Goal: Transaction & Acquisition: Purchase product/service

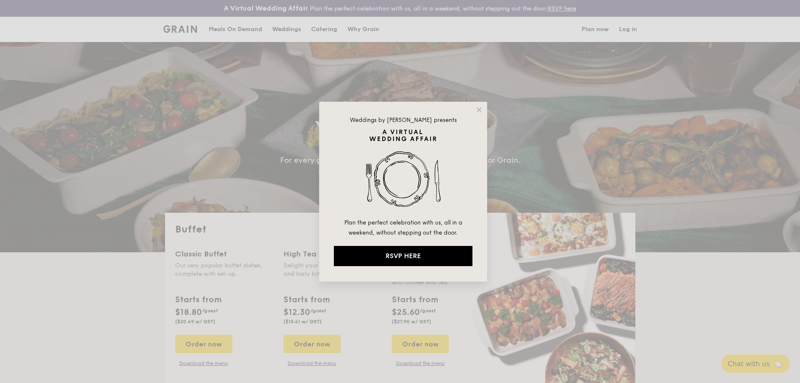
select select
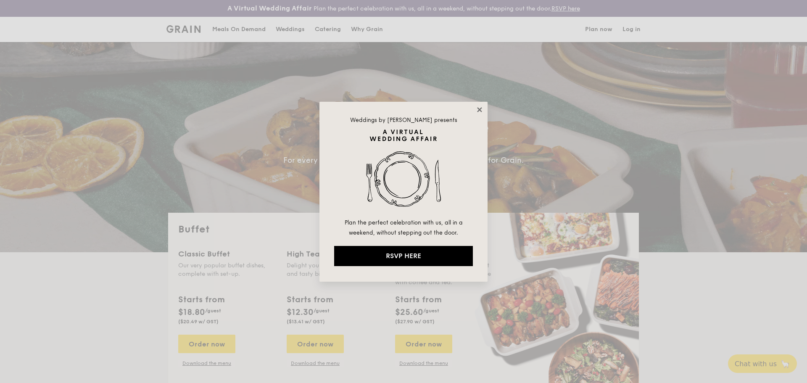
click at [478, 110] on icon at bounding box center [480, 110] width 8 height 8
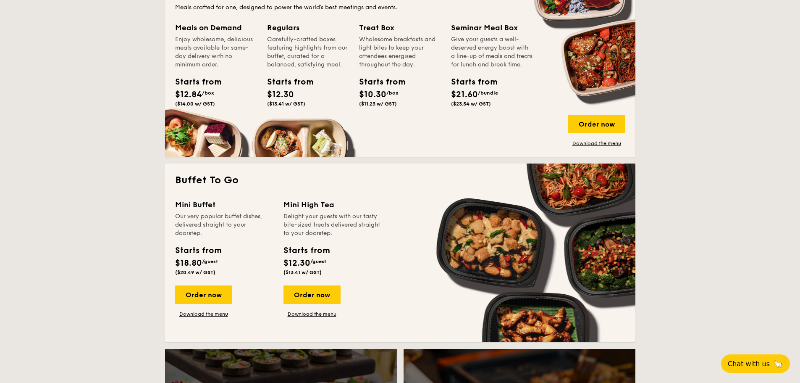
scroll to position [420, 0]
click at [224, 297] on div "Order now" at bounding box center [203, 294] width 57 height 18
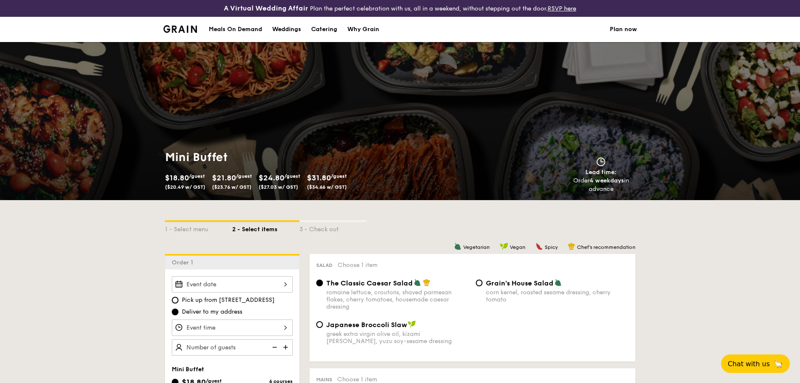
click at [248, 289] on div at bounding box center [232, 284] width 121 height 16
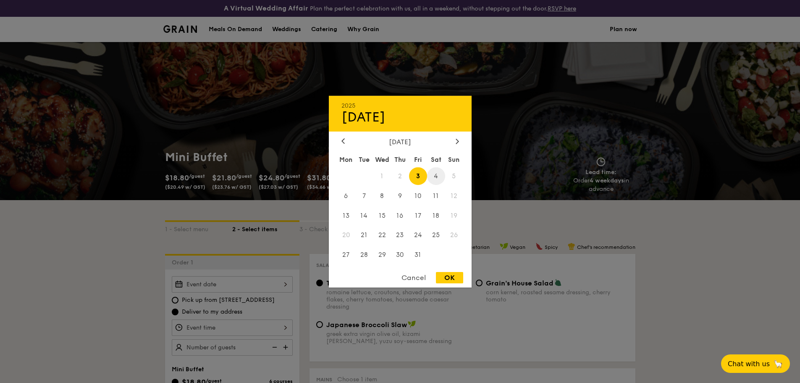
click at [437, 178] on span "4" at bounding box center [436, 176] width 18 height 18
click at [449, 276] on div "OK" at bounding box center [449, 277] width 27 height 11
type input "[DATE]"
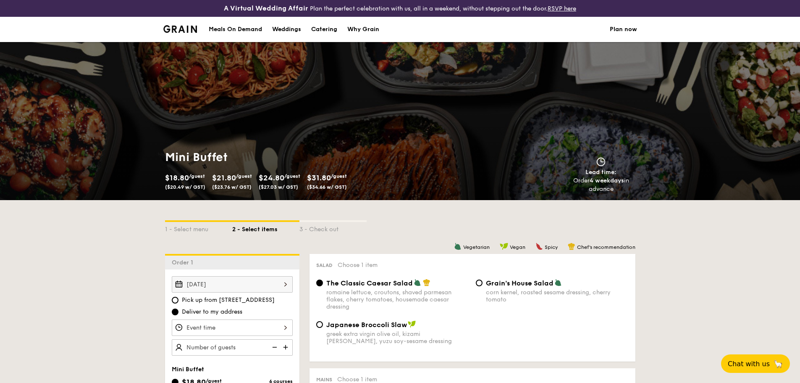
click at [234, 328] on div at bounding box center [232, 327] width 121 height 16
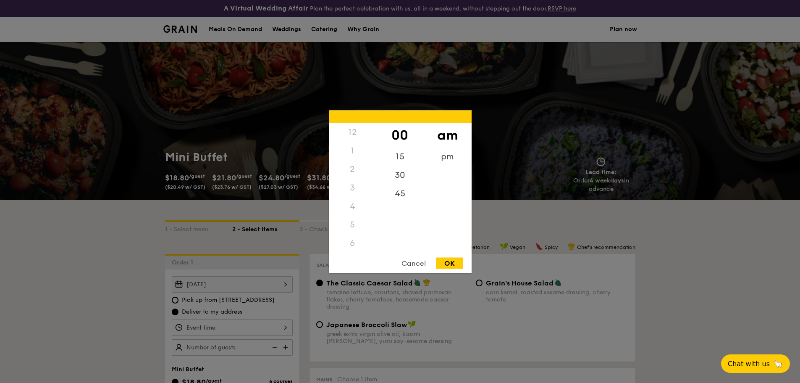
scroll to position [100, 0]
click at [352, 128] on div "5" at bounding box center [352, 125] width 47 height 18
drag, startPoint x: 360, startPoint y: 217, endPoint x: 363, endPoint y: 179, distance: 38.0
click at [359, 184] on div "12 1 2 3 4 5 6 7 8 9 10 11" at bounding box center [352, 187] width 47 height 128
click at [446, 161] on div "pm" at bounding box center [447, 159] width 47 height 24
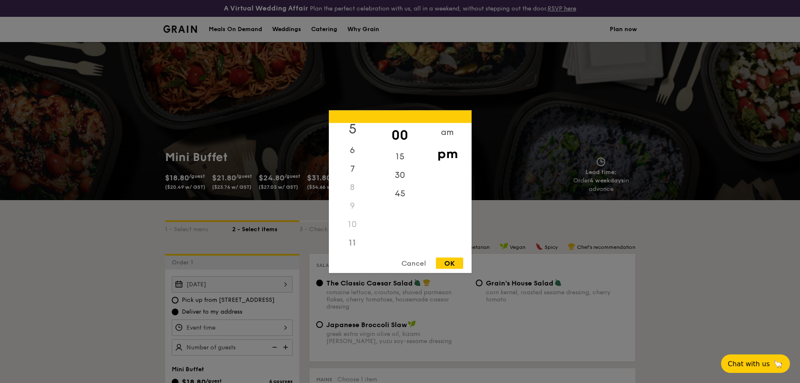
click at [349, 131] on div "5" at bounding box center [352, 128] width 47 height 24
click at [449, 268] on div "Cancel OK" at bounding box center [400, 265] width 143 height 16
click at [450, 264] on div "OK" at bounding box center [449, 262] width 27 height 11
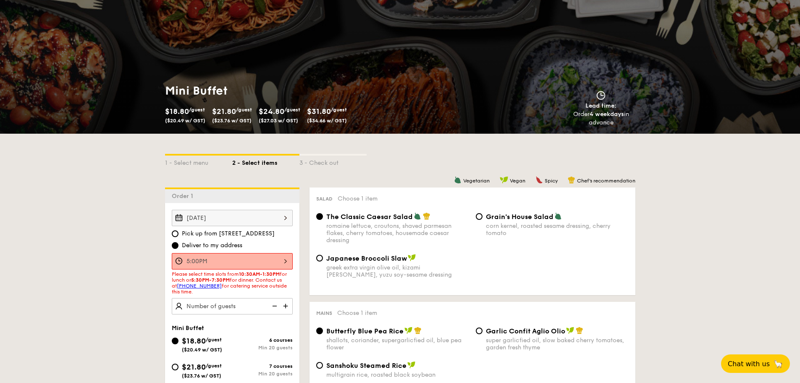
scroll to position [84, 0]
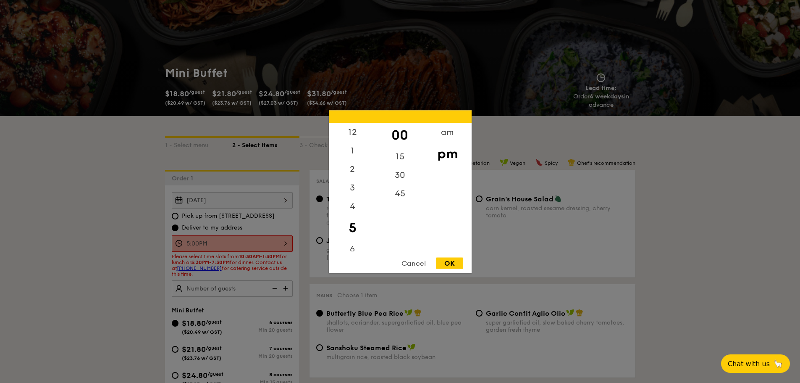
click at [203, 240] on div "5:00PM 12 1 2 3 4 5 6 7 8 9 10 11 00 15 30 45 am pm Cancel OK" at bounding box center [232, 243] width 121 height 16
click at [402, 173] on div "30" at bounding box center [399, 178] width 47 height 24
click at [454, 268] on div "OK" at bounding box center [449, 262] width 27 height 11
type input "5:30PM"
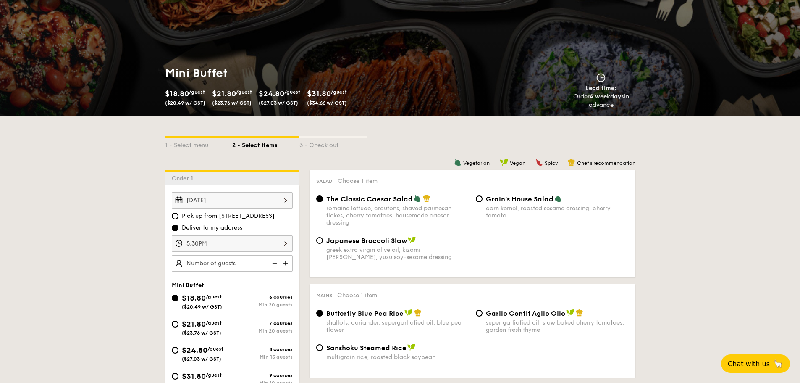
click at [285, 264] on img at bounding box center [286, 263] width 13 height 16
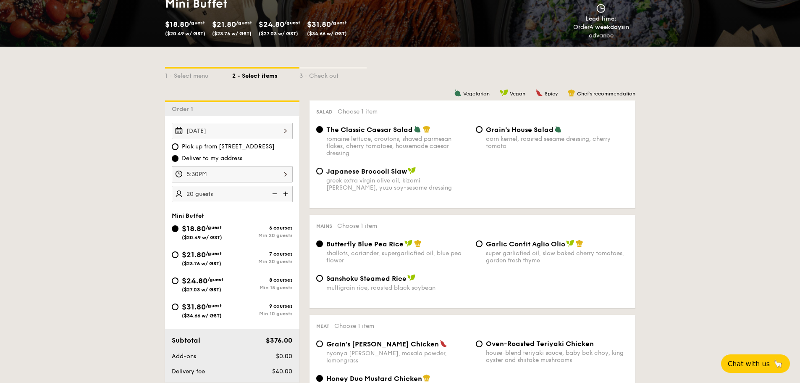
scroll to position [168, 0]
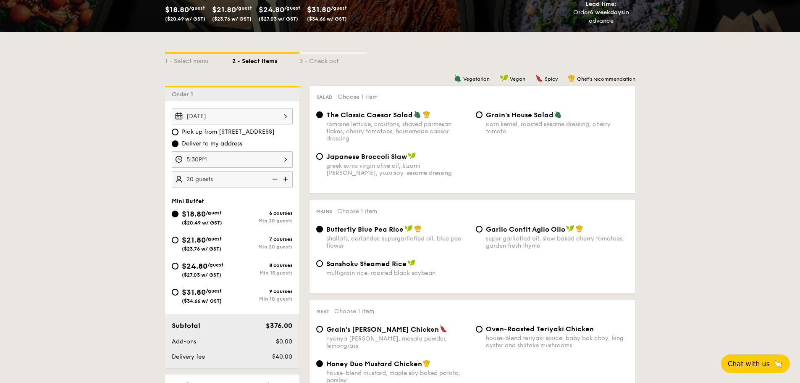
click at [274, 181] on img at bounding box center [274, 179] width 13 height 16
click at [275, 178] on img at bounding box center [274, 179] width 13 height 16
click at [282, 180] on img at bounding box center [286, 179] width 13 height 16
click at [286, 178] on img at bounding box center [286, 179] width 13 height 16
type input "30 guests"
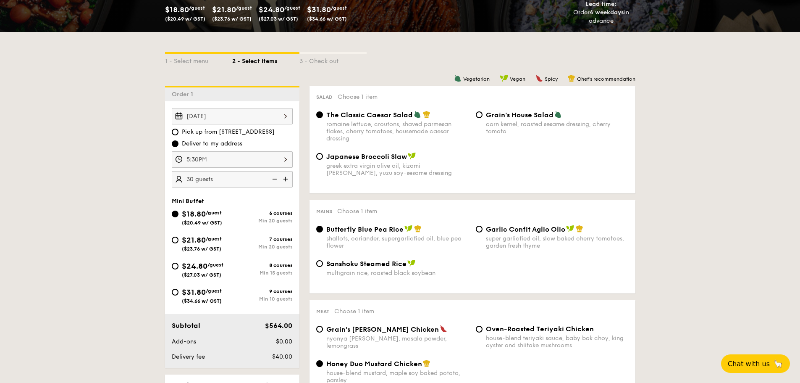
select select
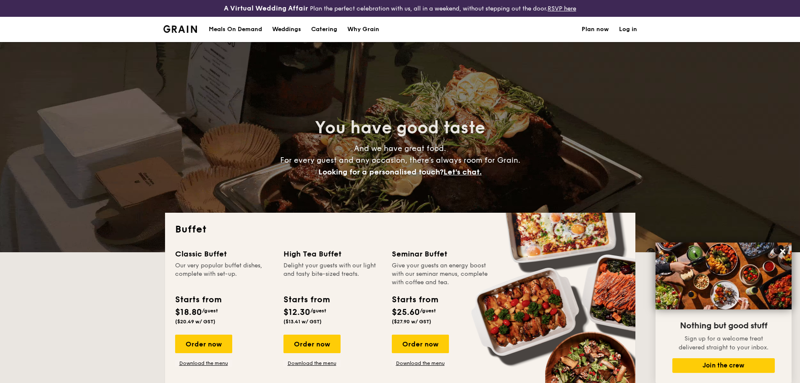
click at [320, 30] on h1 "Catering" at bounding box center [324, 29] width 26 height 25
click at [245, 29] on div "Meals On Demand" at bounding box center [235, 29] width 53 height 25
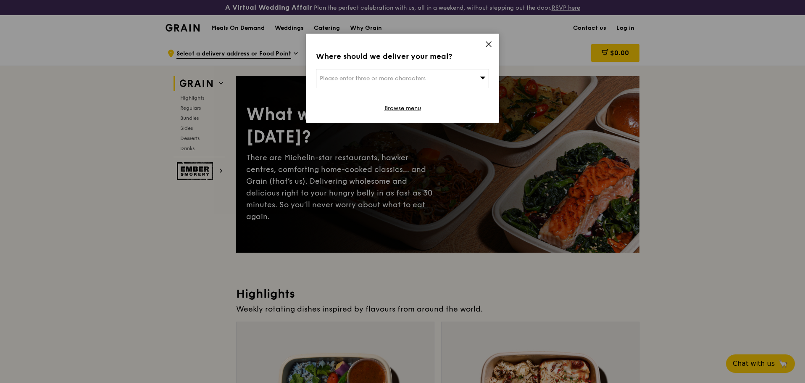
click at [487, 42] on icon at bounding box center [488, 44] width 5 height 5
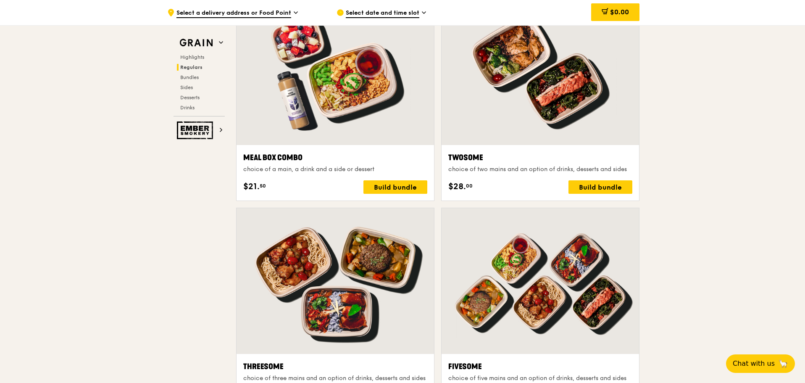
scroll to position [1387, 0]
